Goal: Check status: Check status

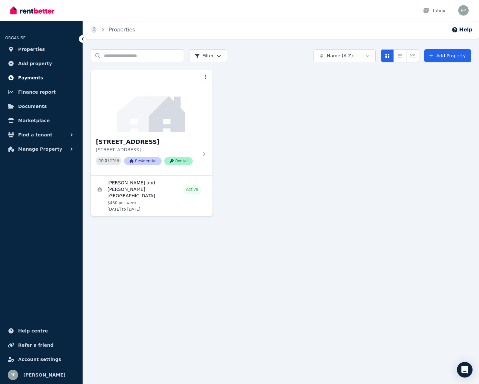
click at [25, 75] on span "Payments" at bounding box center [30, 78] width 25 height 8
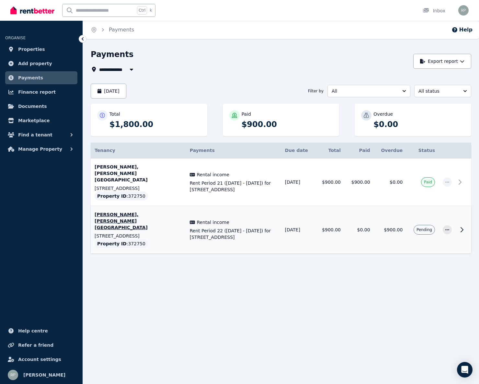
click at [426, 227] on span "Pending" at bounding box center [424, 229] width 16 height 5
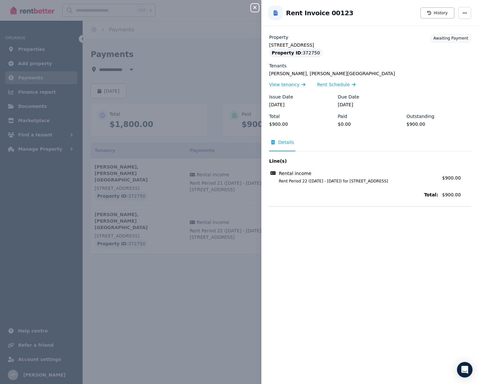
click at [195, 291] on div "Close panel Back to Rent Invoice 00123 History Property [STREET_ADDRESS] Proper…" at bounding box center [239, 192] width 479 height 384
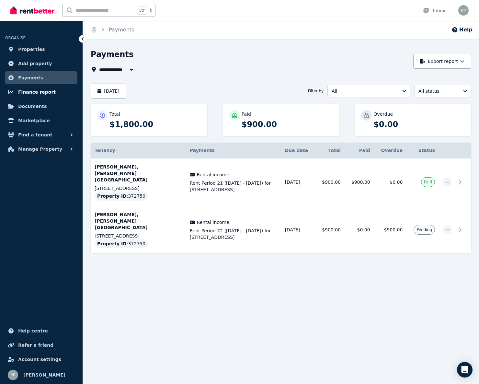
click at [29, 91] on span "Finance report" at bounding box center [37, 92] width 38 height 8
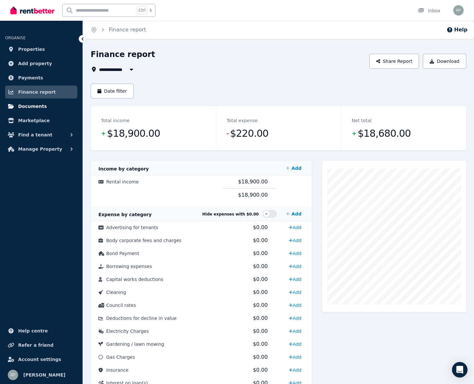
click at [25, 111] on link "Documents" at bounding box center [41, 106] width 72 height 13
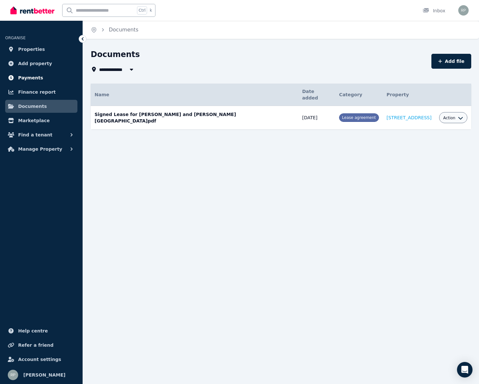
click at [28, 81] on span "Payments" at bounding box center [30, 78] width 25 height 8
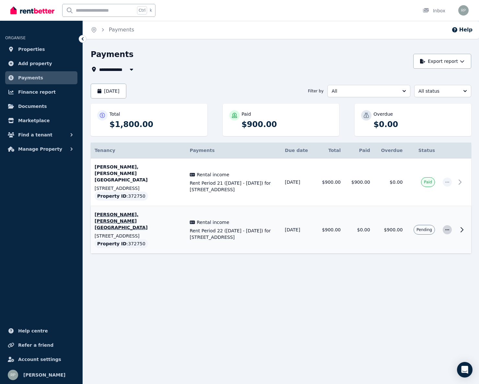
click at [448, 227] on icon "button" at bounding box center [446, 229] width 5 height 5
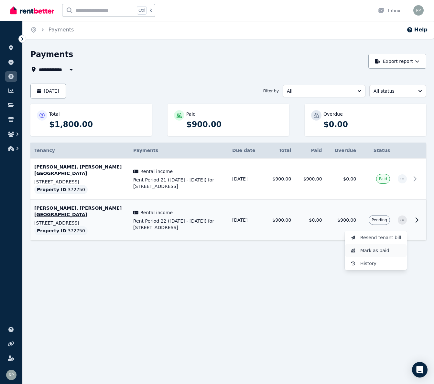
click at [381, 246] on span "Mark as paid" at bounding box center [381, 250] width 41 height 8
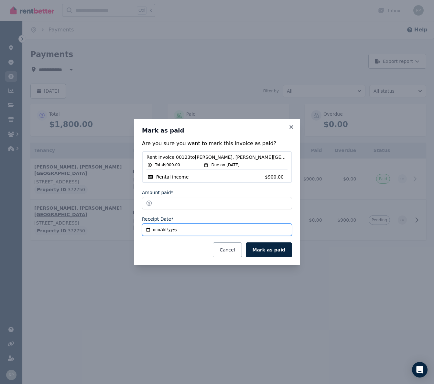
click at [151, 228] on input "**********" at bounding box center [217, 229] width 150 height 12
type input "**********"
click at [273, 252] on button "Mark as paid" at bounding box center [269, 249] width 46 height 15
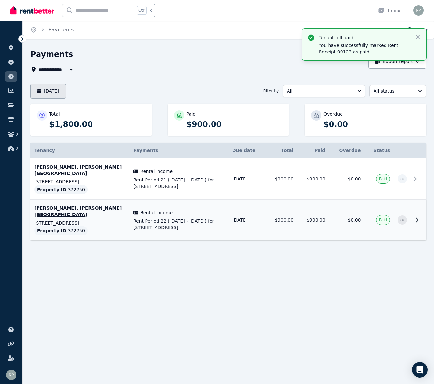
click at [66, 91] on button "[DATE]" at bounding box center [48, 90] width 36 height 15
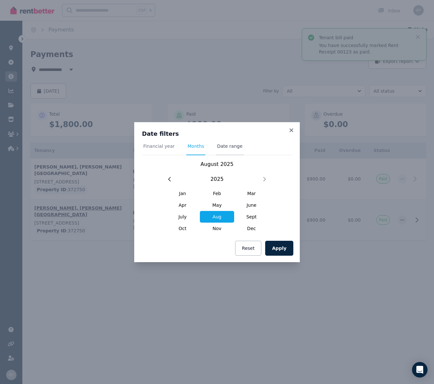
click at [228, 149] on span "Date range" at bounding box center [230, 146] width 26 height 6
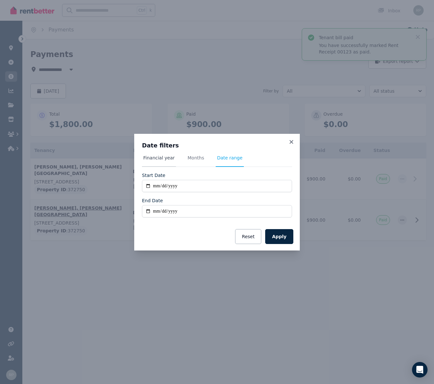
click at [164, 156] on span "Financial year" at bounding box center [158, 157] width 31 height 6
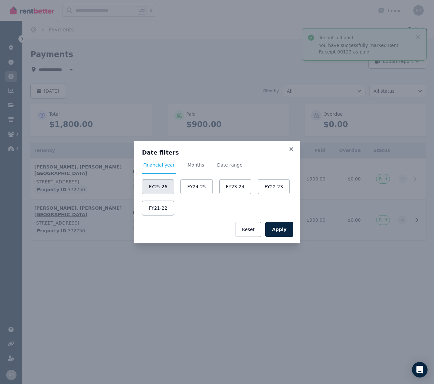
click at [151, 184] on button "FY25-26" at bounding box center [158, 186] width 32 height 15
click at [286, 227] on button "Apply" at bounding box center [279, 229] width 28 height 15
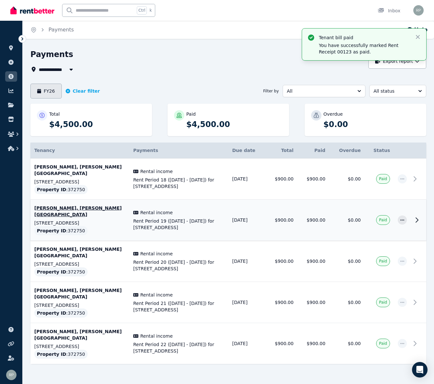
click at [55, 94] on button "FY26" at bounding box center [45, 90] width 31 height 15
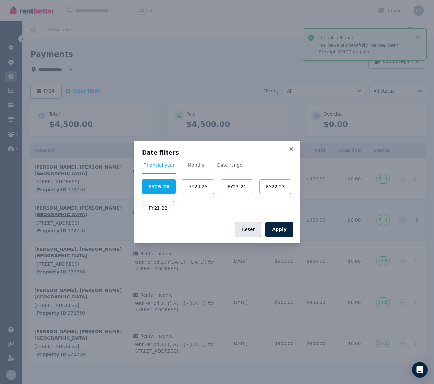
click at [262, 232] on button "Reset" at bounding box center [248, 229] width 26 height 15
click at [290, 147] on icon at bounding box center [292, 149] width 4 height 4
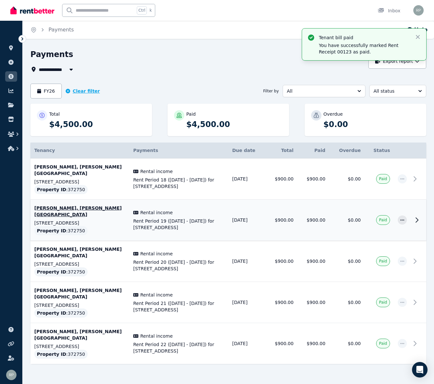
click at [87, 90] on button "Clear filter" at bounding box center [83, 91] width 34 height 6
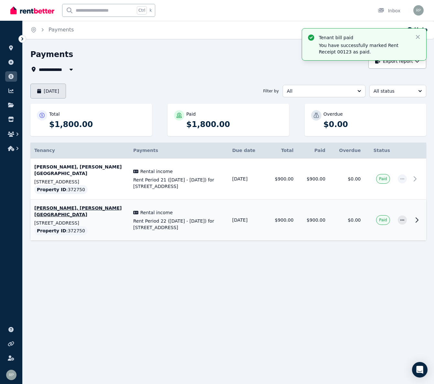
click at [54, 94] on button "[DATE]" at bounding box center [48, 90] width 36 height 15
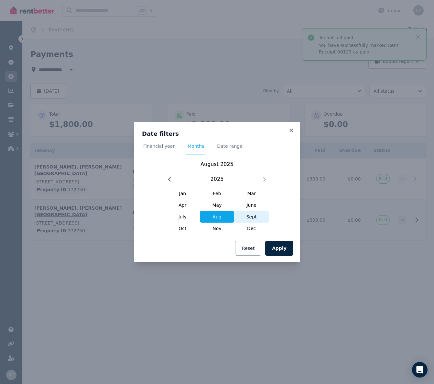
click at [249, 216] on span "Sept" at bounding box center [251, 217] width 35 height 12
click at [285, 247] on button "Apply" at bounding box center [279, 247] width 28 height 15
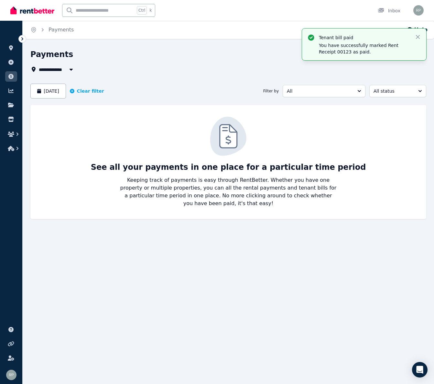
click at [69, 67] on icon "button" at bounding box center [71, 69] width 6 height 5
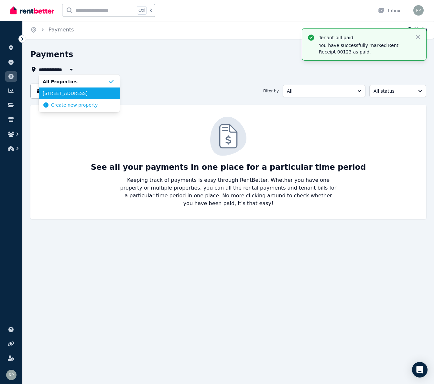
click at [86, 89] on li "[STREET_ADDRESS]" at bounding box center [79, 93] width 81 height 12
type input "**********"
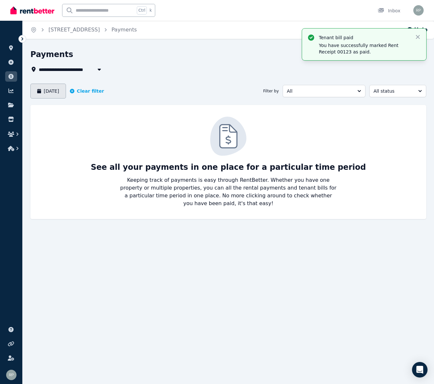
click at [66, 92] on button "[DATE]" at bounding box center [48, 90] width 36 height 15
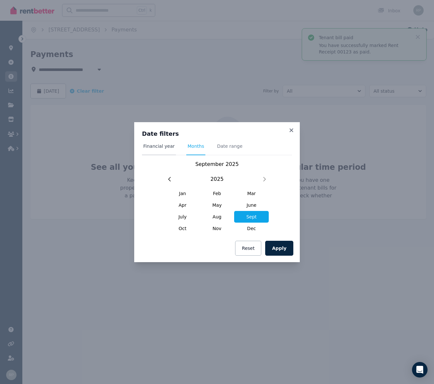
click at [152, 147] on span "Financial year" at bounding box center [158, 146] width 31 height 6
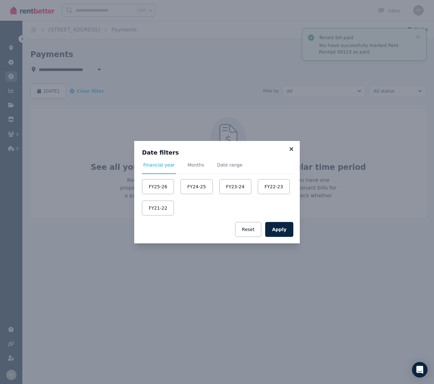
click at [291, 150] on icon at bounding box center [292, 149] width 4 height 4
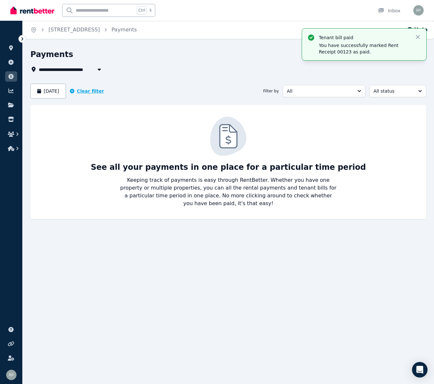
click at [74, 91] on icon "button" at bounding box center [72, 91] width 5 height 5
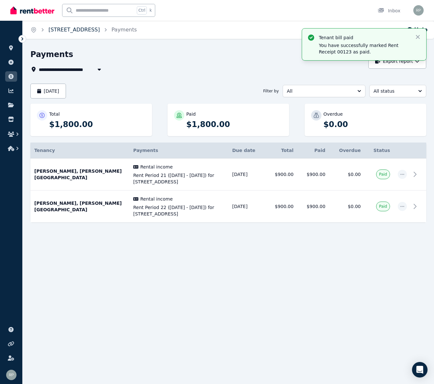
click at [100, 31] on link "[STREET_ADDRESS]" at bounding box center [74, 30] width 51 height 6
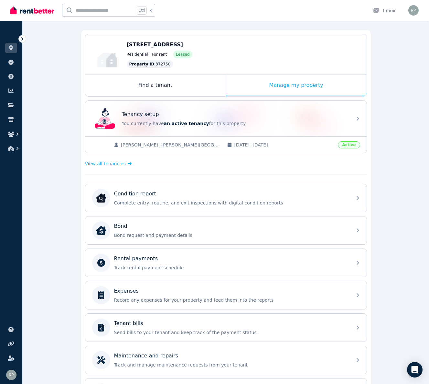
scroll to position [65, 0]
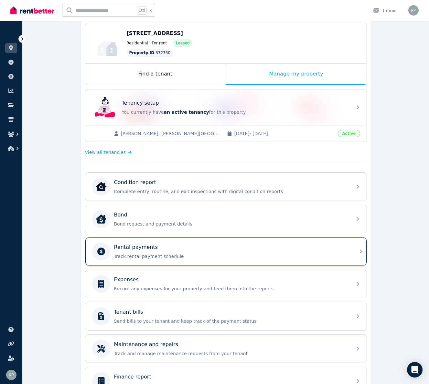
click at [125, 251] on div "Rental payments Track rental payment schedule" at bounding box center [231, 251] width 234 height 16
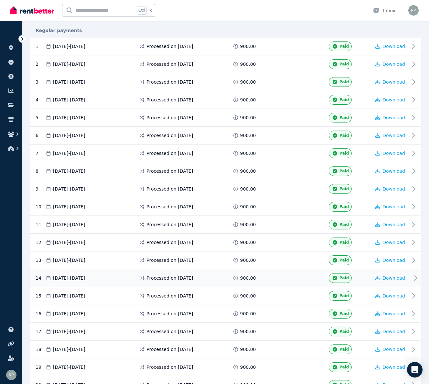
scroll to position [101, 0]
